Goal: Information Seeking & Learning: Understand process/instructions

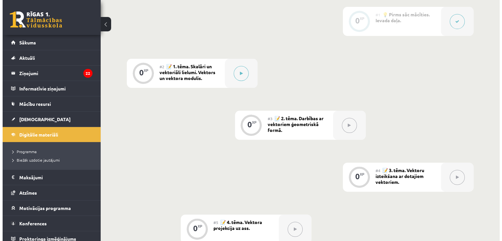
scroll to position [136, 0]
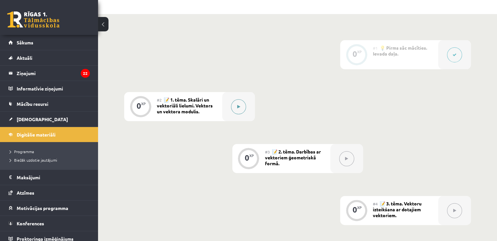
click at [242, 111] on button at bounding box center [238, 106] width 15 height 15
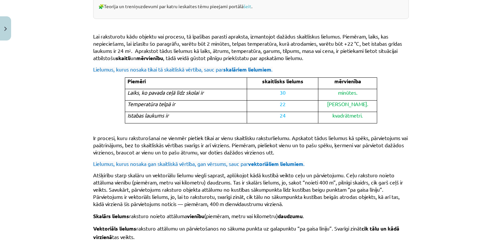
scroll to position [429, 0]
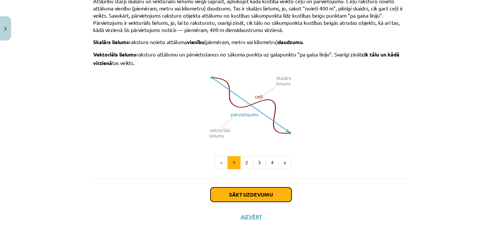
click at [241, 188] on button "Sākt uzdevumu" at bounding box center [250, 195] width 81 height 14
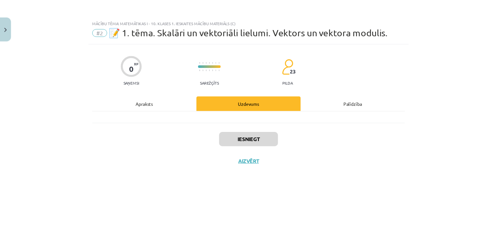
scroll to position [0, 0]
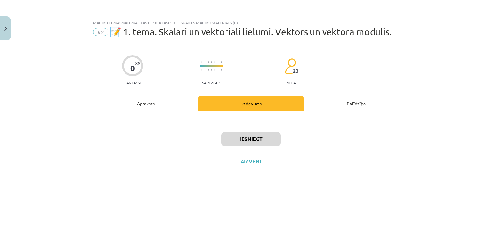
click at [256, 106] on div "Uzdevums" at bounding box center [250, 103] width 105 height 15
click at [251, 160] on button "Aizvērt" at bounding box center [251, 161] width 25 height 7
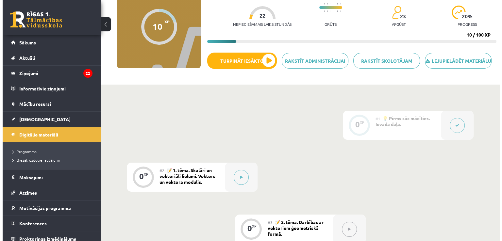
scroll to position [65, 0]
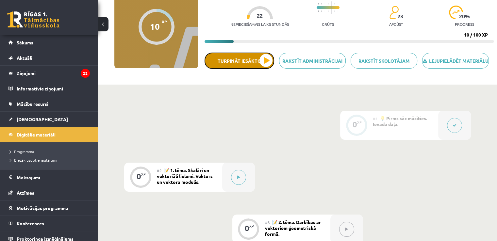
click at [264, 68] on button "Turpināt iesākto" at bounding box center [240, 61] width 70 height 16
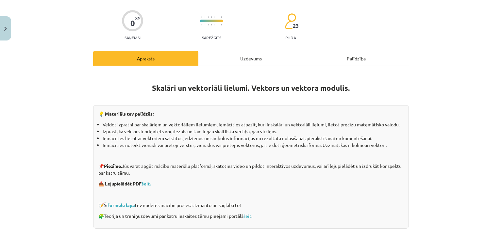
scroll to position [50, 0]
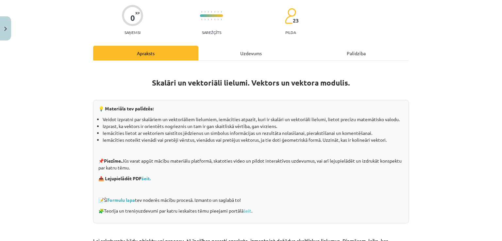
drag, startPoint x: 246, startPoint y: 45, endPoint x: 245, endPoint y: 53, distance: 7.9
click at [245, 53] on div "Uzdevums" at bounding box center [250, 53] width 105 height 15
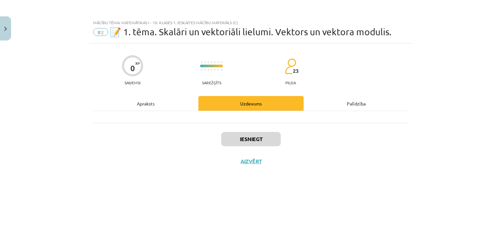
scroll to position [0, 0]
click at [262, 102] on div "Uzdevums" at bounding box center [250, 103] width 105 height 15
